Goal: Navigation & Orientation: Find specific page/section

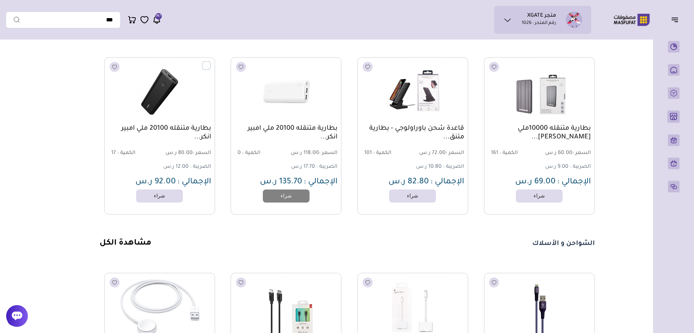
scroll to position [905, 0]
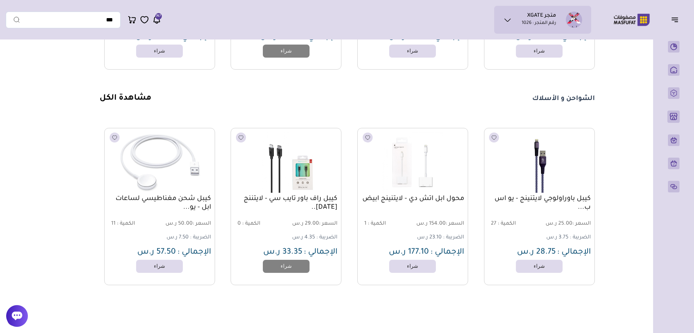
click at [510, 103] on div "الشواحن و الأسلاك مشاهدة الكل" at bounding box center [347, 98] width 495 height 10
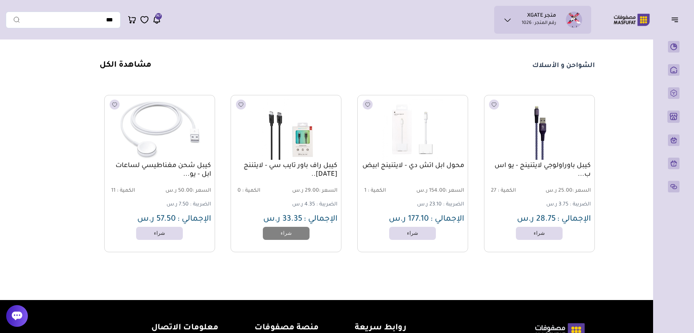
scroll to position [795, 0]
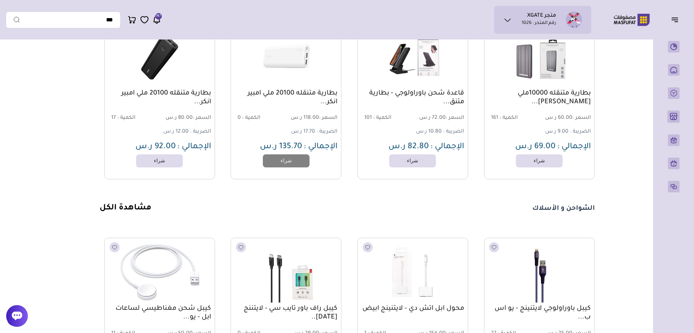
click at [131, 213] on link "مشاهدة الكل" at bounding box center [126, 208] width 52 height 9
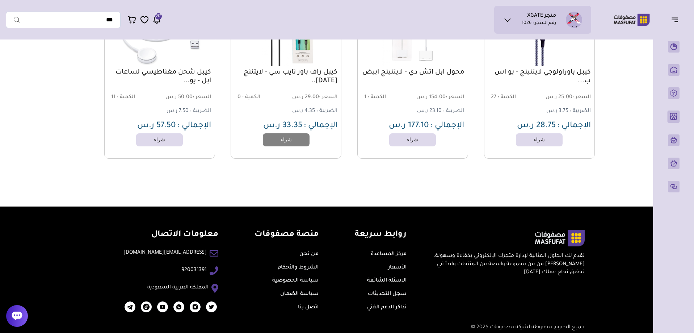
scroll to position [1049, 0]
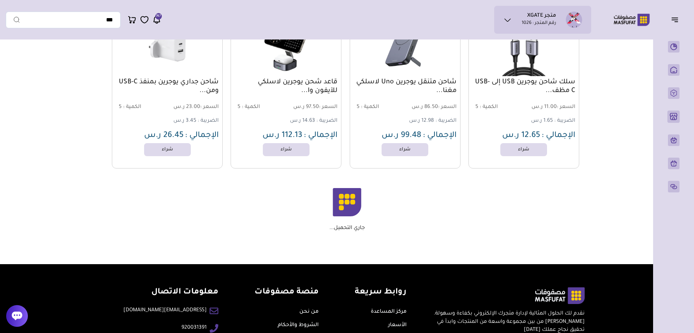
scroll to position [731, 0]
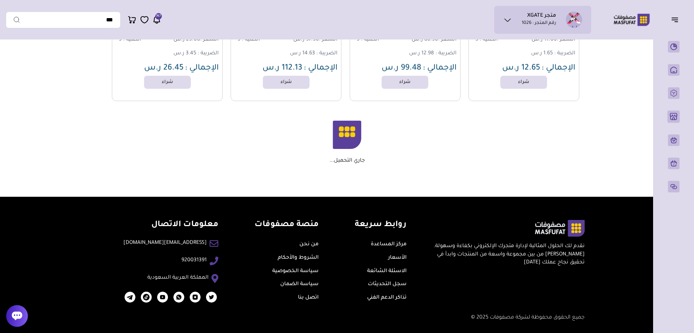
drag, startPoint x: 609, startPoint y: 243, endPoint x: 629, endPoint y: 166, distance: 78.9
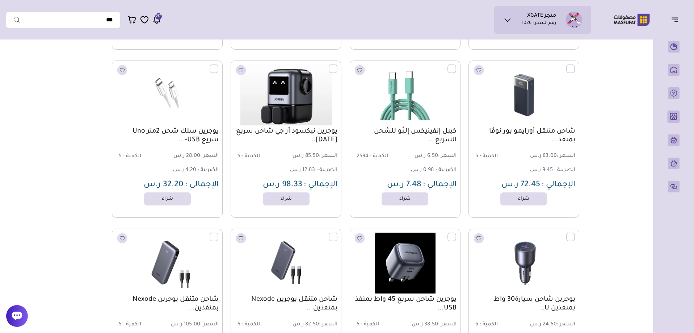
scroll to position [181, 0]
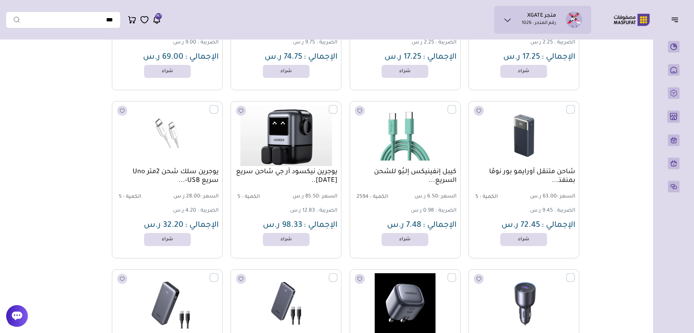
scroll to position [0, 0]
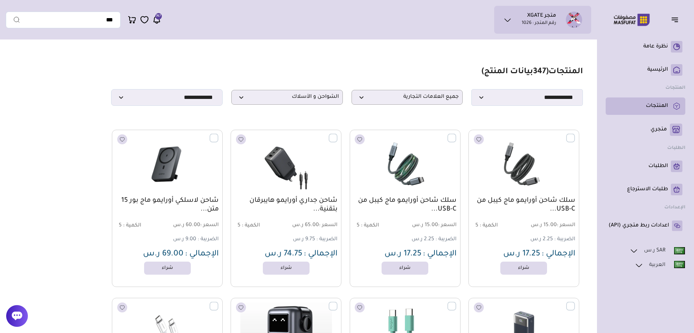
click at [658, 108] on p "المنتجات" at bounding box center [657, 105] width 22 height 7
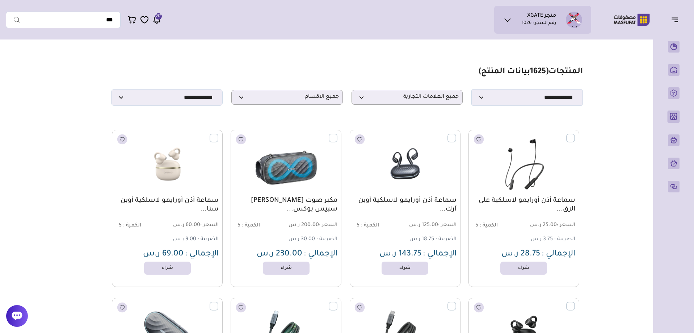
click at [570, 76] on h1 "المنتجات ( 1625 بيانات المنتج)" at bounding box center [531, 72] width 104 height 10
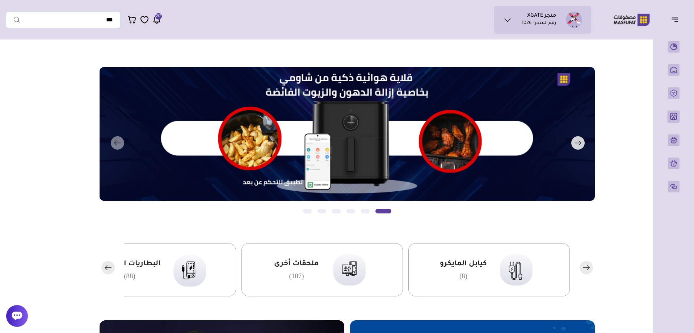
click at [363, 143] on button "التالي" at bounding box center [336, 143] width 495 height 152
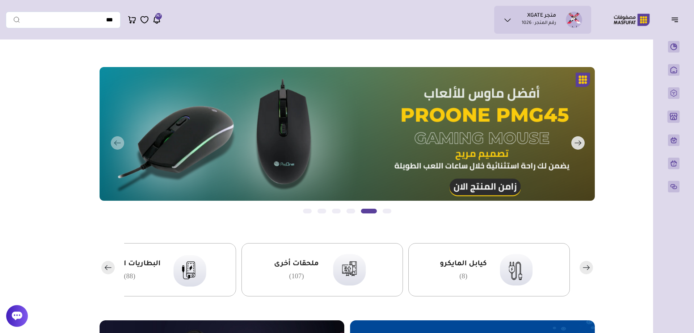
drag, startPoint x: 461, startPoint y: 131, endPoint x: 274, endPoint y: 122, distance: 187.0
click at [304, 127] on button "التالي" at bounding box center [336, 143] width 495 height 152
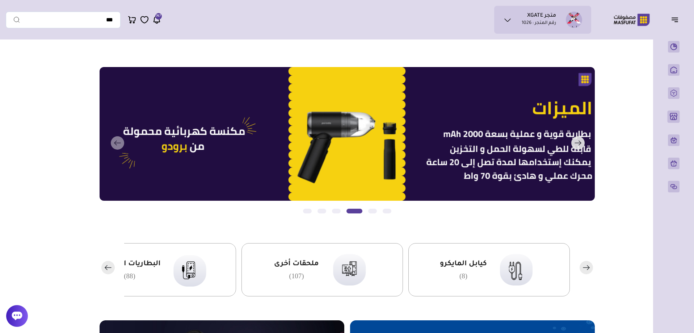
drag, startPoint x: 325, startPoint y: 158, endPoint x: 522, endPoint y: 147, distance: 196.9
click at [471, 152] on button "التالي" at bounding box center [336, 143] width 495 height 152
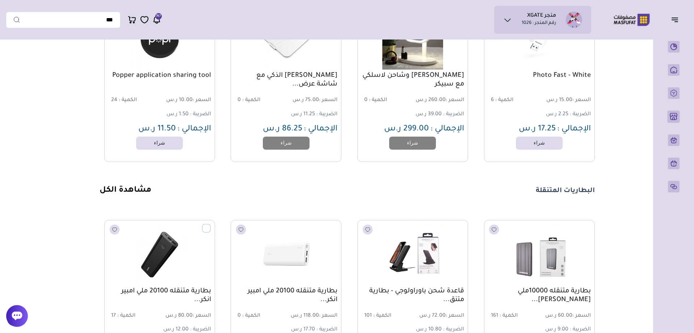
scroll to position [471, 0]
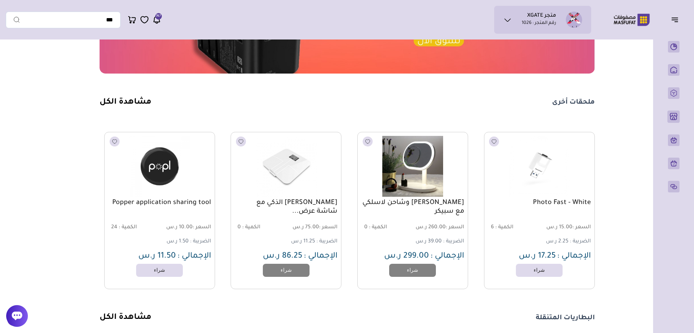
drag, startPoint x: 135, startPoint y: 95, endPoint x: 133, endPoint y: 100, distance: 5.7
click at [133, 99] on section "مزامنة ( 0 ) تحديد الكل إلغاء التحديد" at bounding box center [347, 169] width 521 height 1147
click at [133, 101] on link "مشاهدة الكل" at bounding box center [126, 102] width 52 height 9
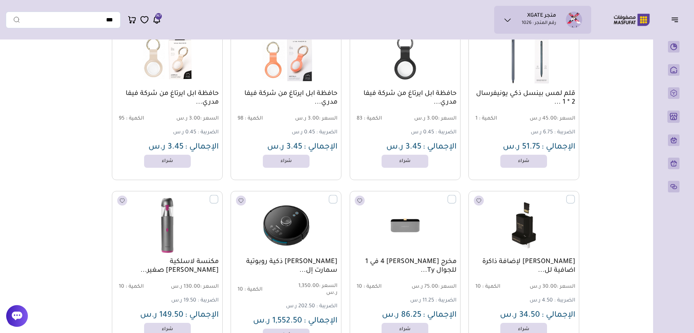
scroll to position [2220, 0]
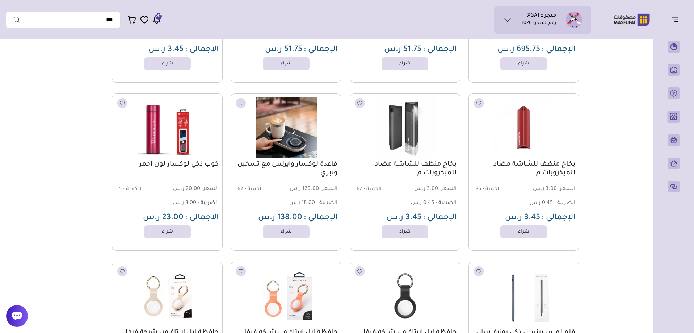
click at [537, 13] on h1 "متجر XGATE" at bounding box center [541, 16] width 29 height 7
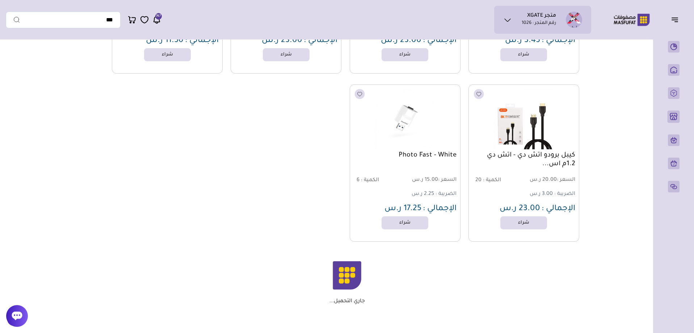
scroll to position [3908, 0]
